Goal: Check status: Check status

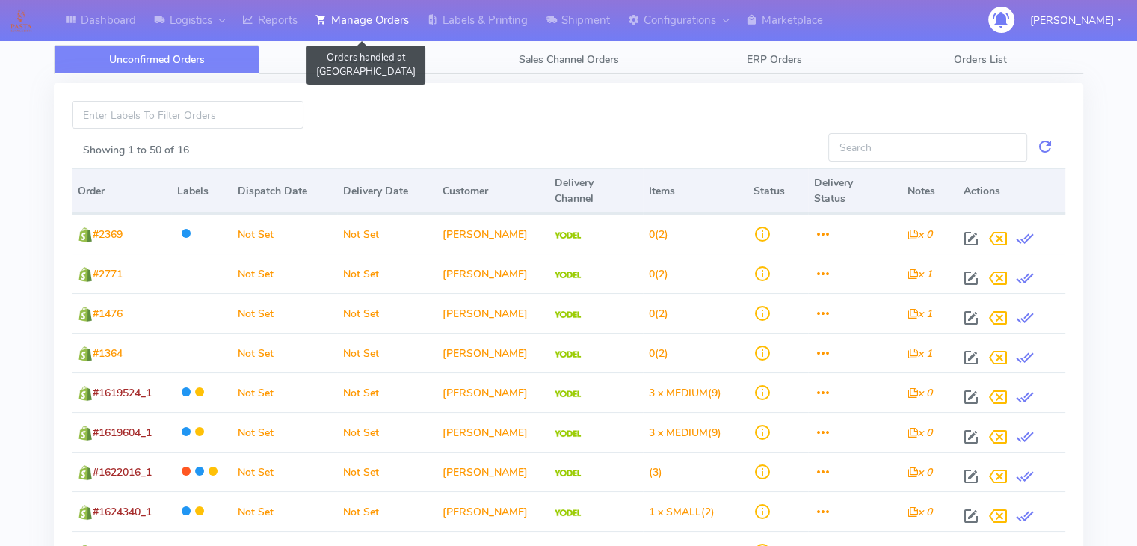
click at [352, 19] on link "Manage Orders" at bounding box center [361, 20] width 111 height 41
click at [371, 54] on span "Search Orders" at bounding box center [362, 59] width 67 height 14
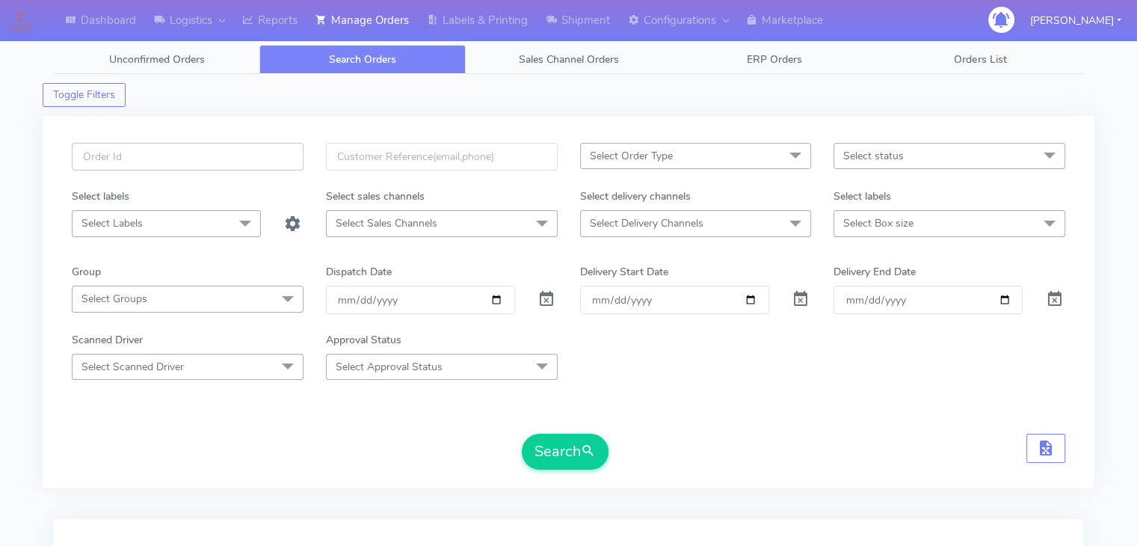
drag, startPoint x: 179, startPoint y: 152, endPoint x: 171, endPoint y: 153, distance: 8.4
click at [179, 152] on input "text" at bounding box center [188, 157] width 232 height 28
type input "#1602067_1"
click at [543, 301] on span at bounding box center [546, 302] width 18 height 14
click at [552, 434] on button "Search" at bounding box center [565, 452] width 87 height 36
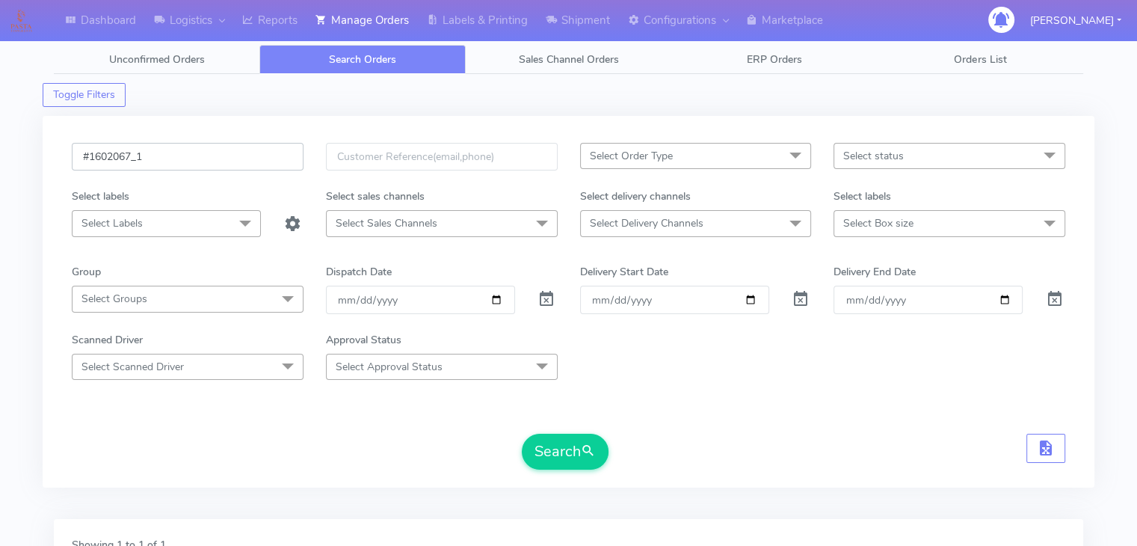
drag, startPoint x: 131, startPoint y: 155, endPoint x: 90, endPoint y: 153, distance: 40.4
click at [90, 153] on input "#1602067_1" at bounding box center [188, 157] width 232 height 28
paste input "18010"
type input "#1618010_1"
click at [564, 441] on button "Search" at bounding box center [565, 452] width 87 height 36
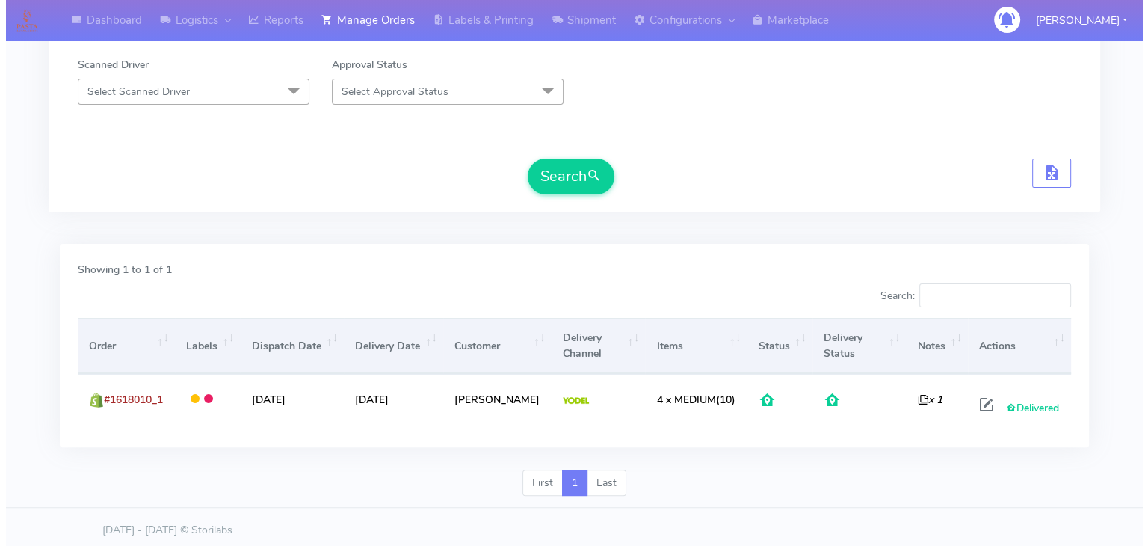
scroll to position [280, 0]
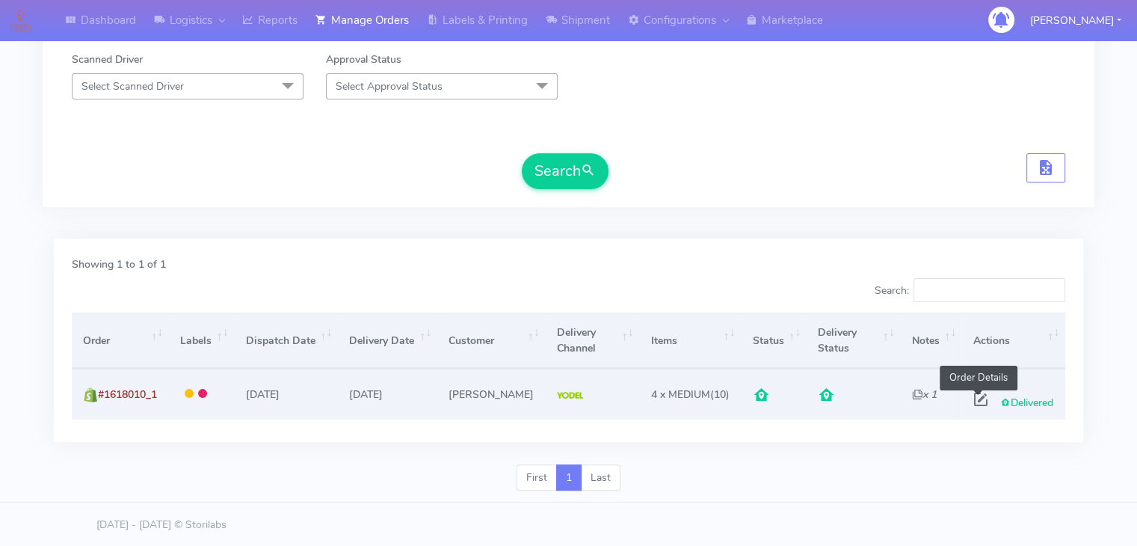
click at [982, 402] on span at bounding box center [980, 402] width 27 height 14
select select "5"
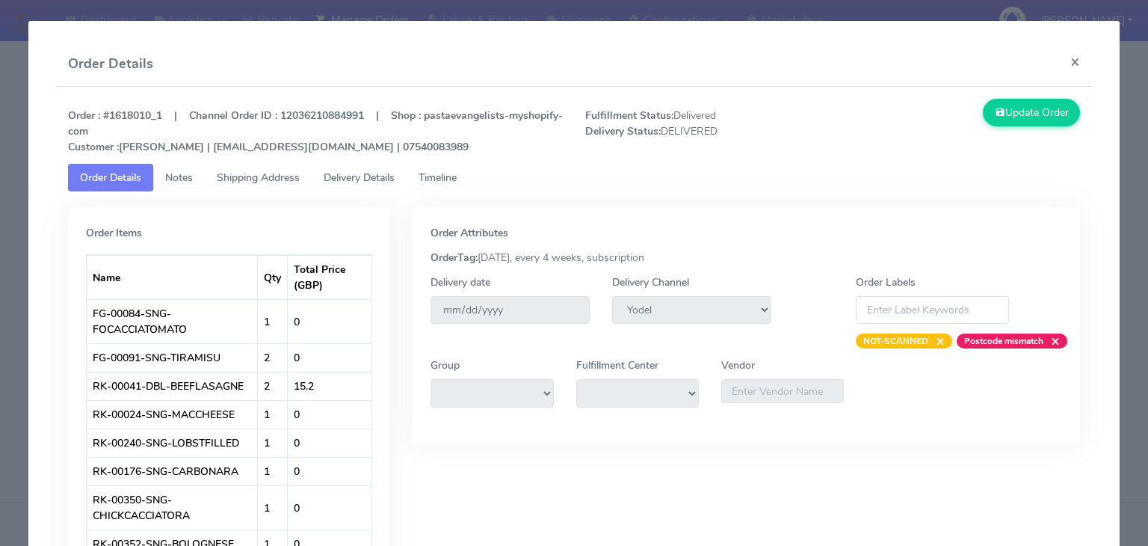
click at [366, 178] on span "Delivery Details" at bounding box center [359, 177] width 71 height 14
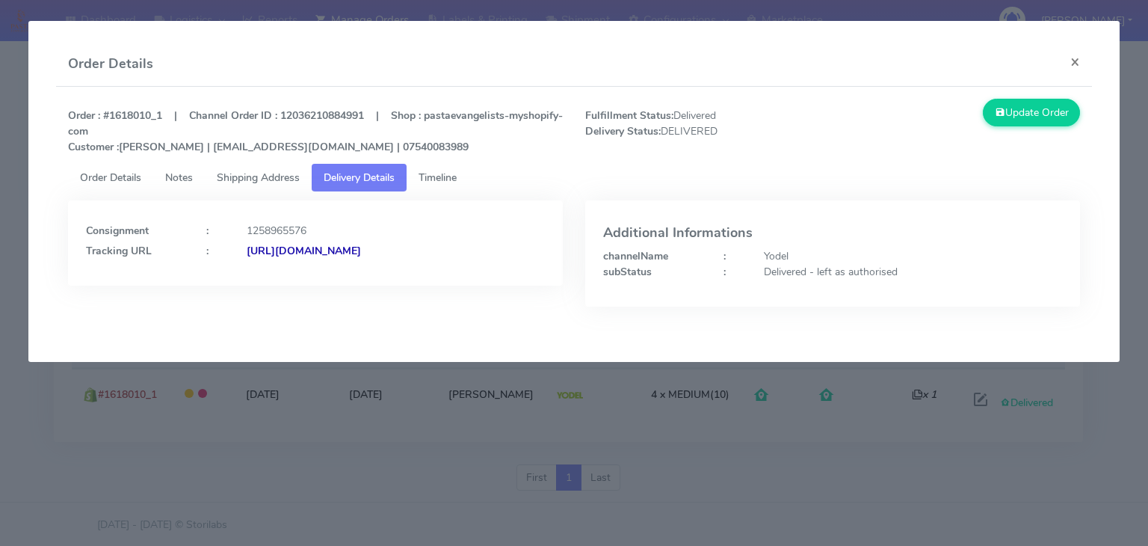
click at [281, 173] on span "Shipping Address" at bounding box center [258, 177] width 83 height 14
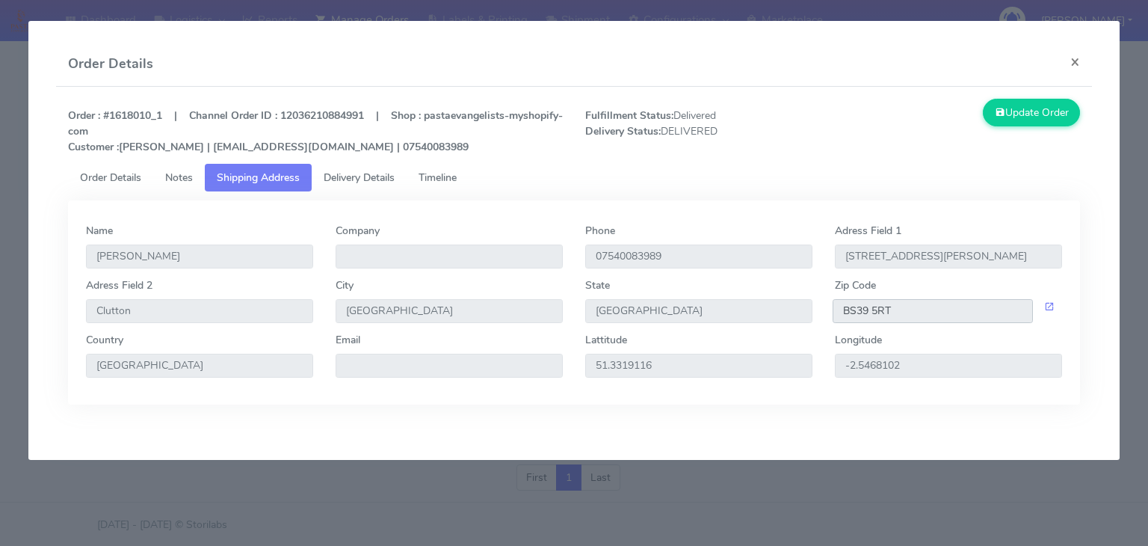
drag, startPoint x: 904, startPoint y: 315, endPoint x: 831, endPoint y: 313, distance: 72.5
click at [831, 313] on div "BS39 5RT" at bounding box center [949, 311] width 250 height 24
click at [371, 170] on span "Delivery Details" at bounding box center [359, 177] width 71 height 14
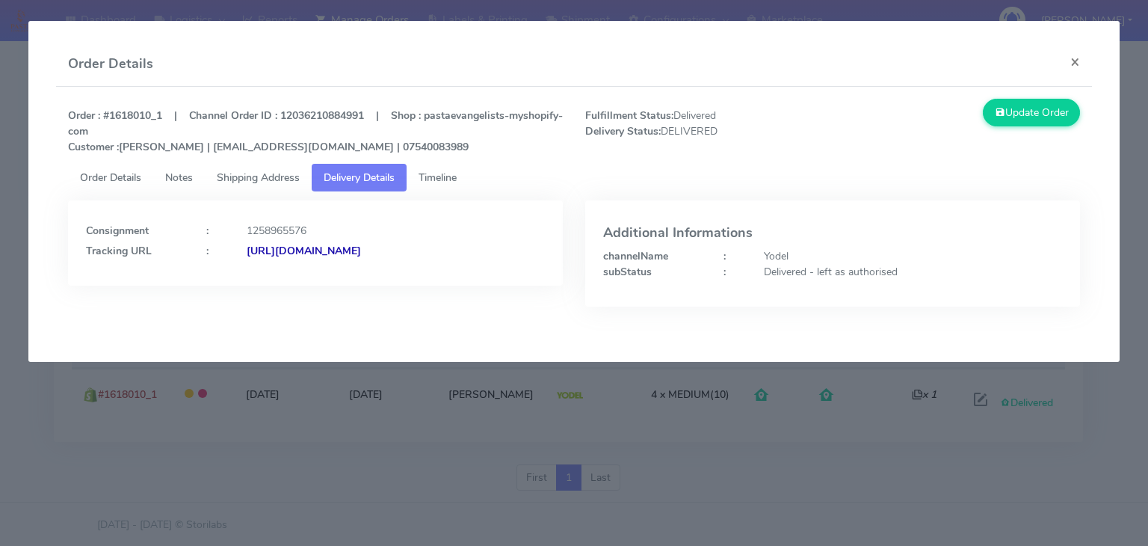
click at [434, 170] on span "Timeline" at bounding box center [438, 177] width 38 height 14
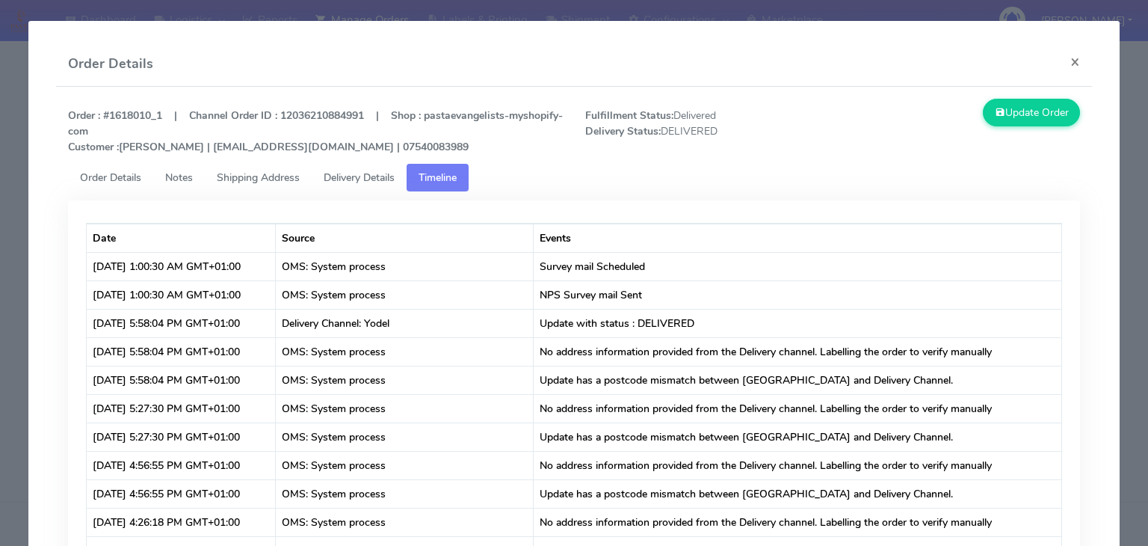
click at [168, 175] on span "Notes" at bounding box center [179, 177] width 28 height 14
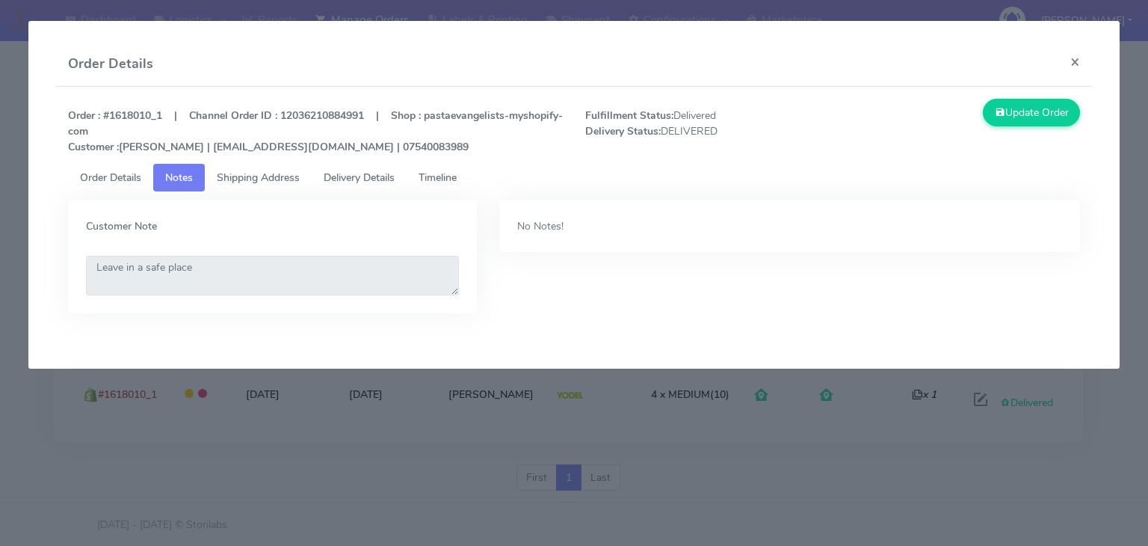
click at [132, 176] on span "Order Details" at bounding box center [110, 177] width 61 height 14
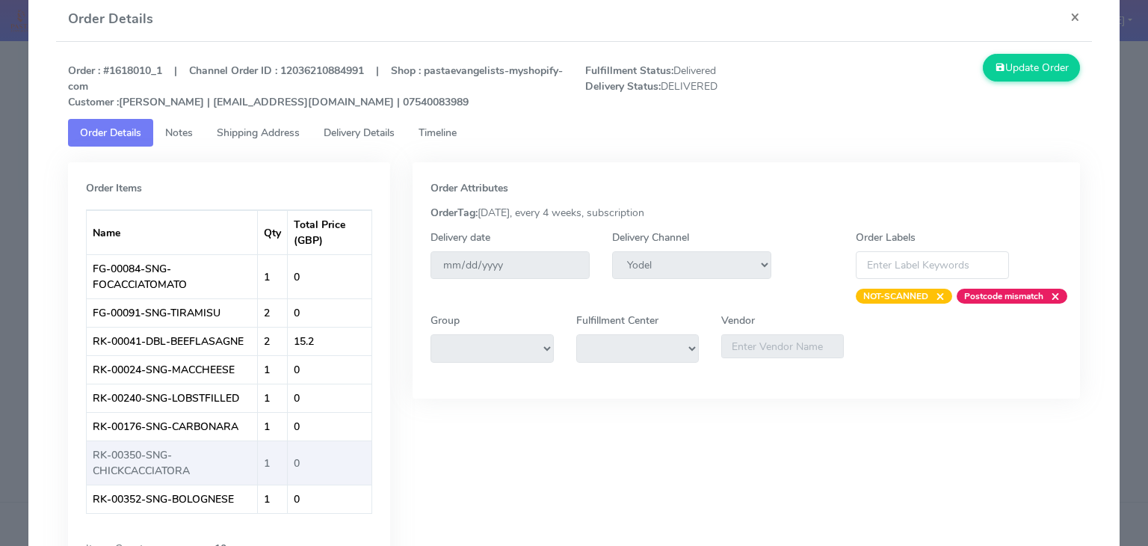
scroll to position [75, 0]
